Goal: Navigation & Orientation: Find specific page/section

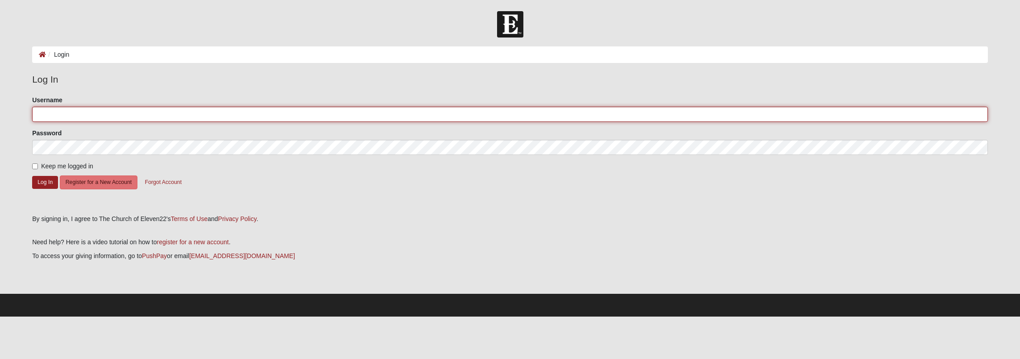
click at [56, 115] on input "Username" at bounding box center [510, 114] width 956 height 15
type input "rshofstra@me.com"
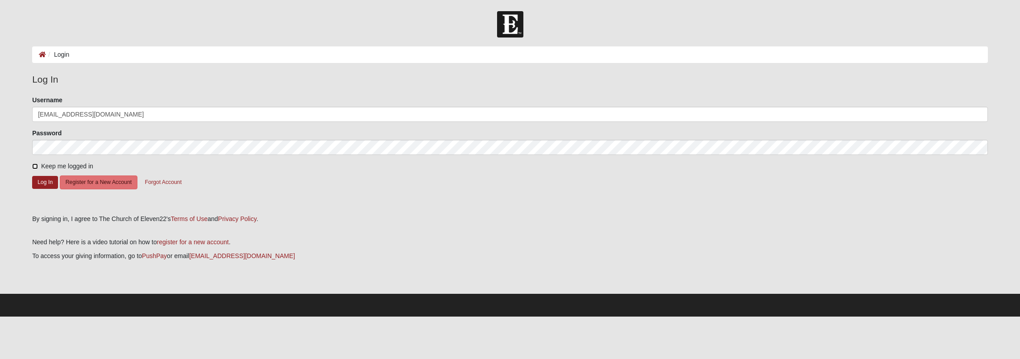
click at [37, 166] on input "Keep me logged in" at bounding box center [35, 166] width 6 height 6
checkbox input "true"
click at [42, 181] on button "Log In" at bounding box center [45, 182] width 26 height 13
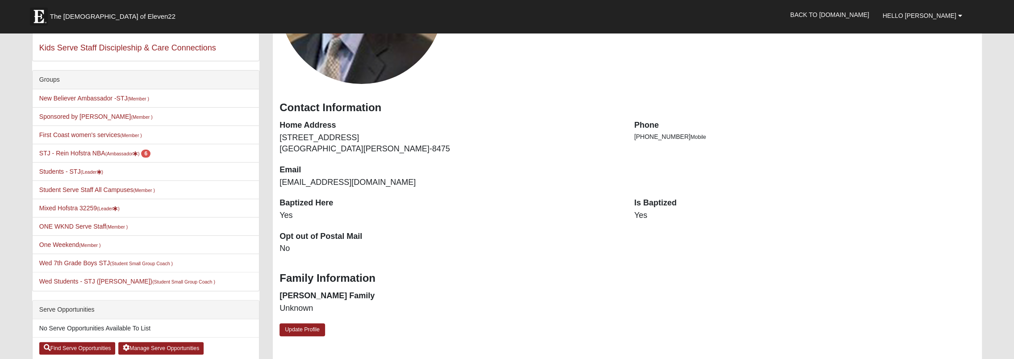
scroll to position [179, 0]
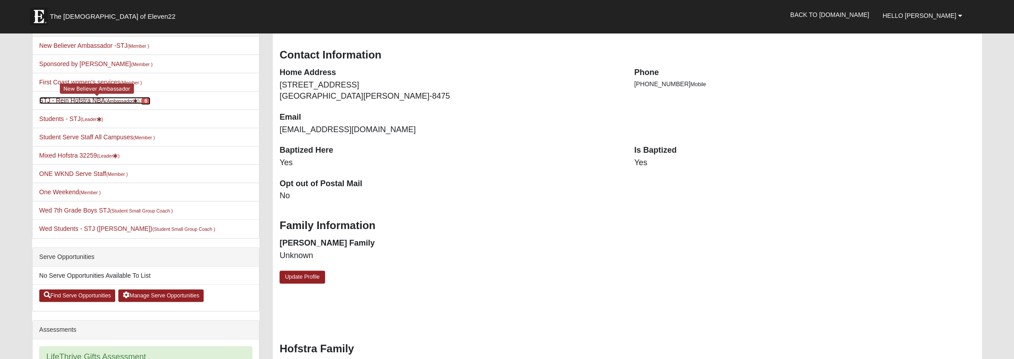
click at [108, 98] on small "(Ambassador )" at bounding box center [122, 100] width 34 height 5
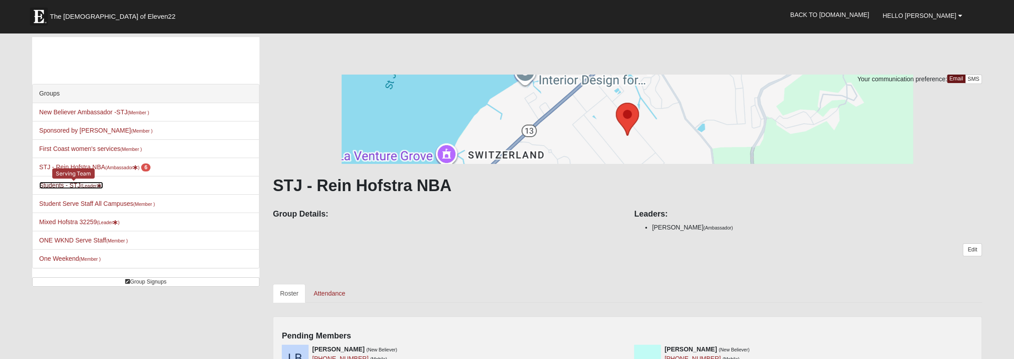
click at [69, 185] on link "Students - STJ (Leader )" at bounding box center [71, 185] width 64 height 7
